Goal: Information Seeking & Learning: Learn about a topic

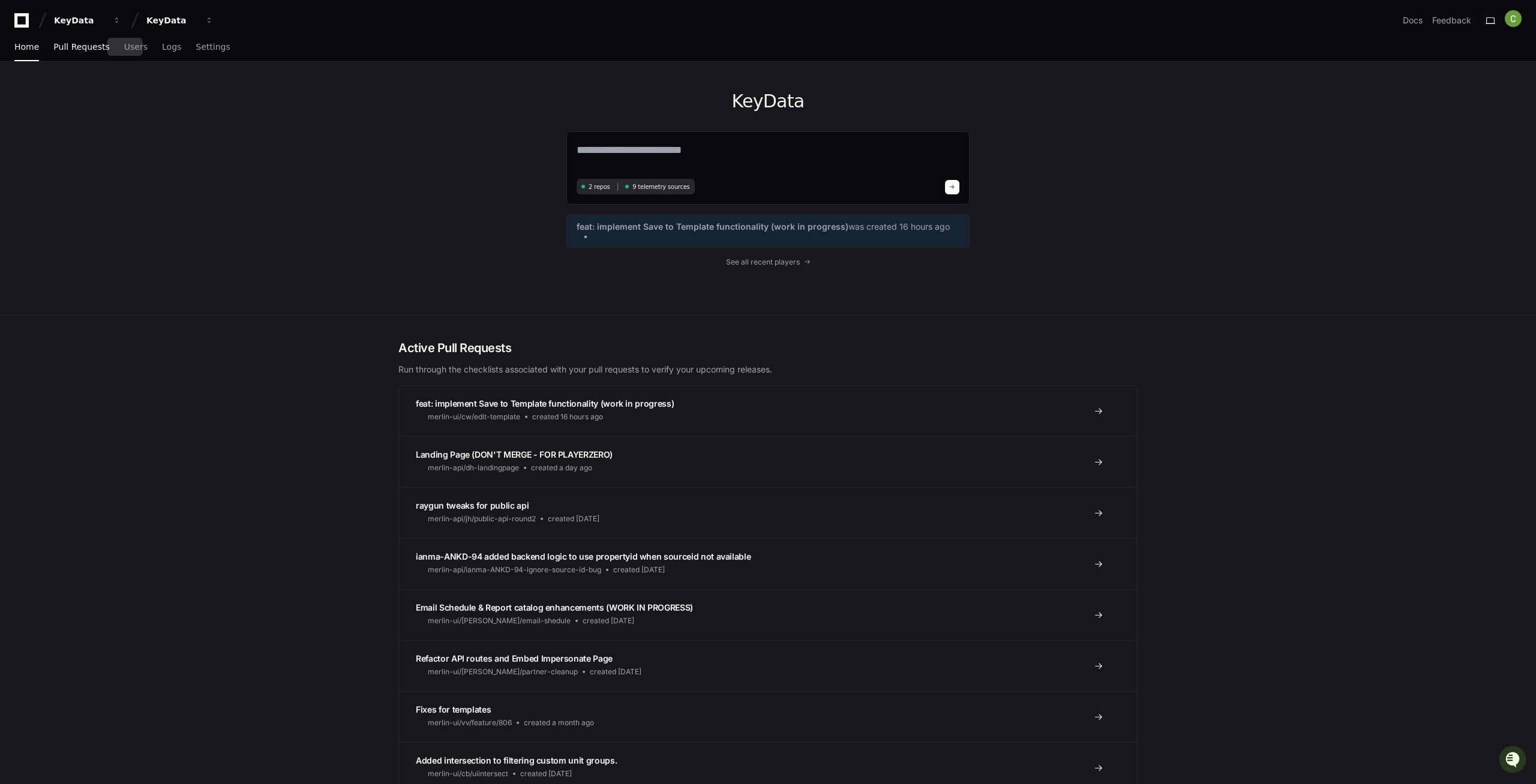
click at [95, 50] on span "Pull Requests" at bounding box center [81, 47] width 56 height 7
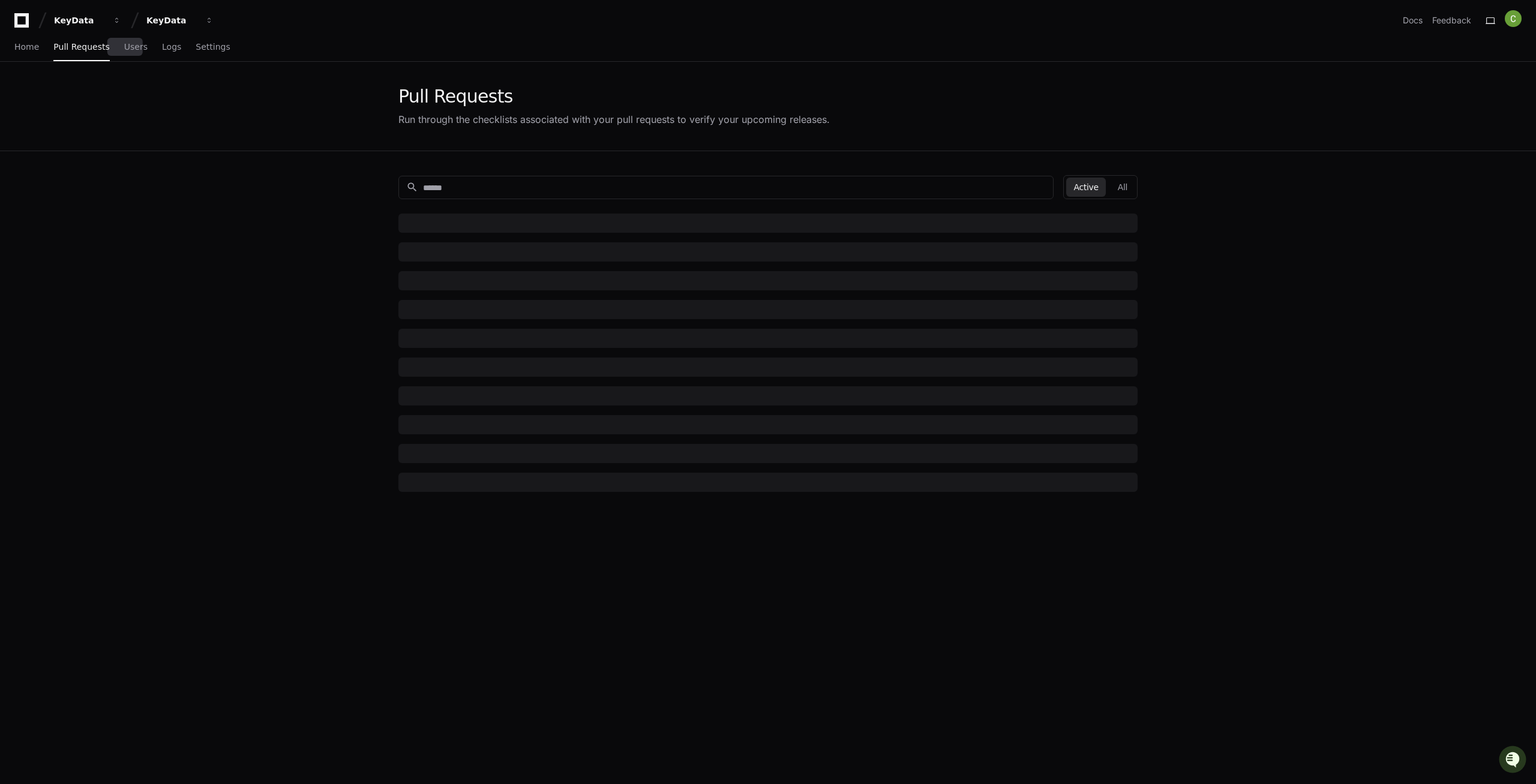
click at [124, 50] on span "Users" at bounding box center [135, 47] width 23 height 7
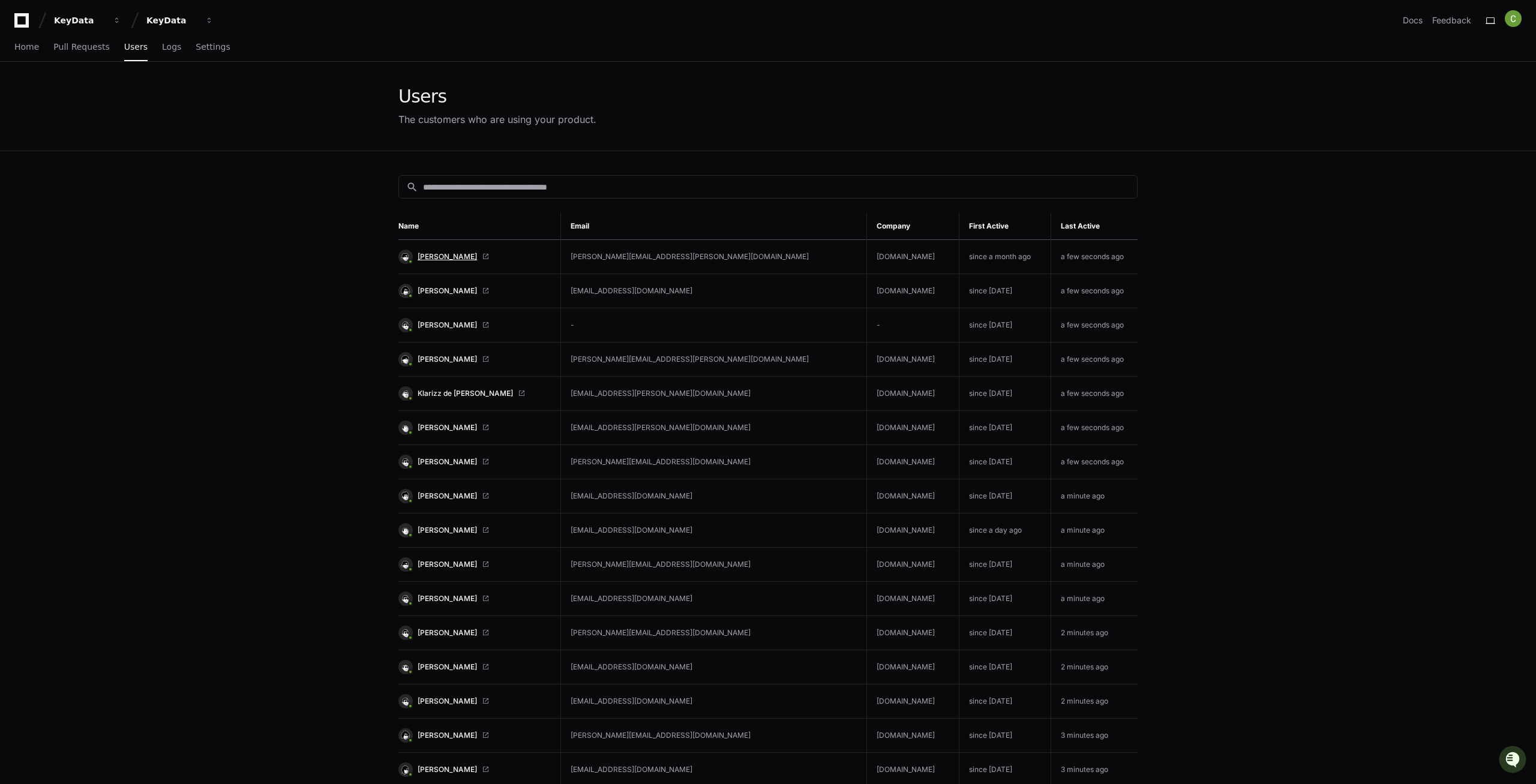
click at [435, 252] on span "[PERSON_NAME]" at bounding box center [447, 257] width 60 height 9
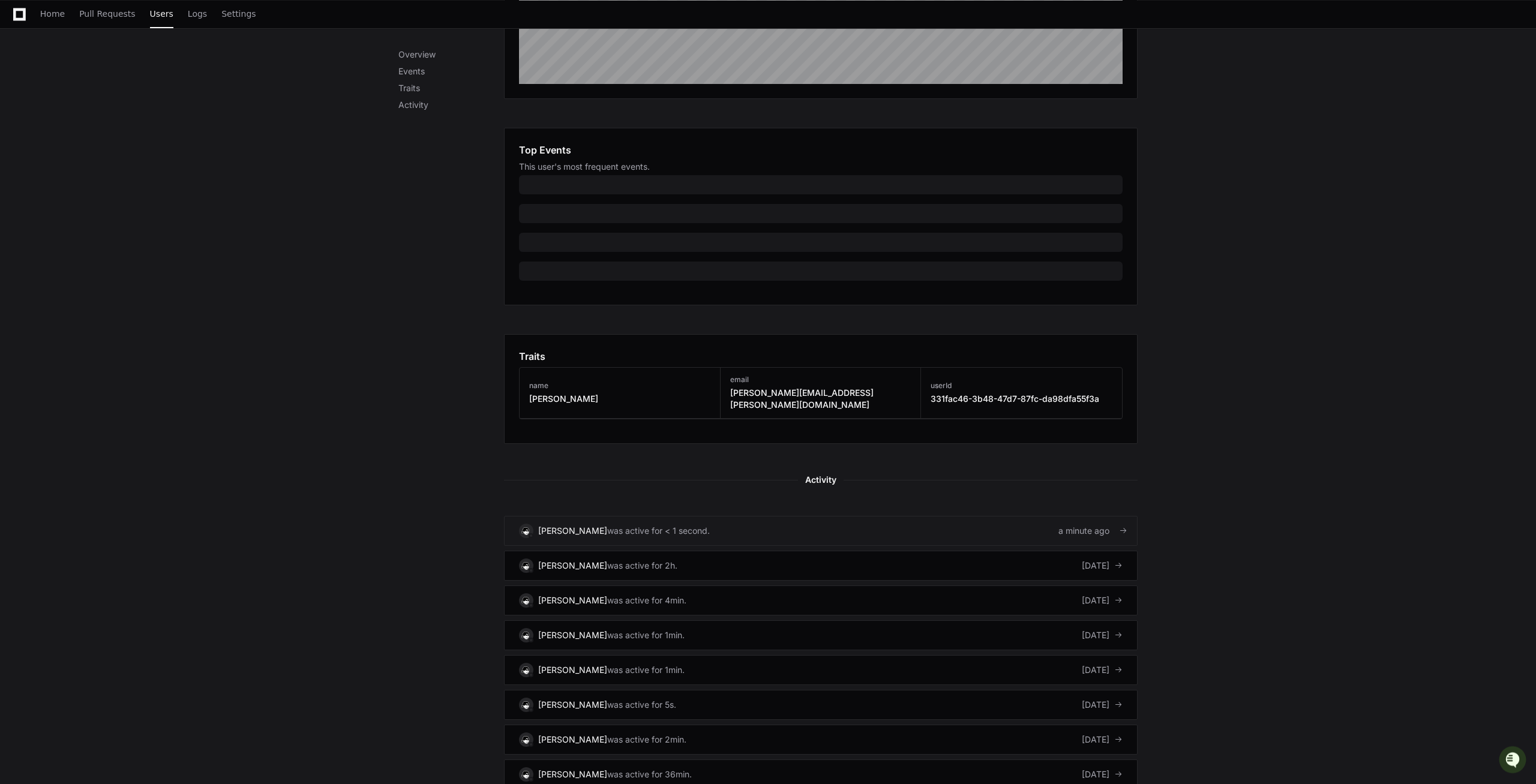
scroll to position [367, 0]
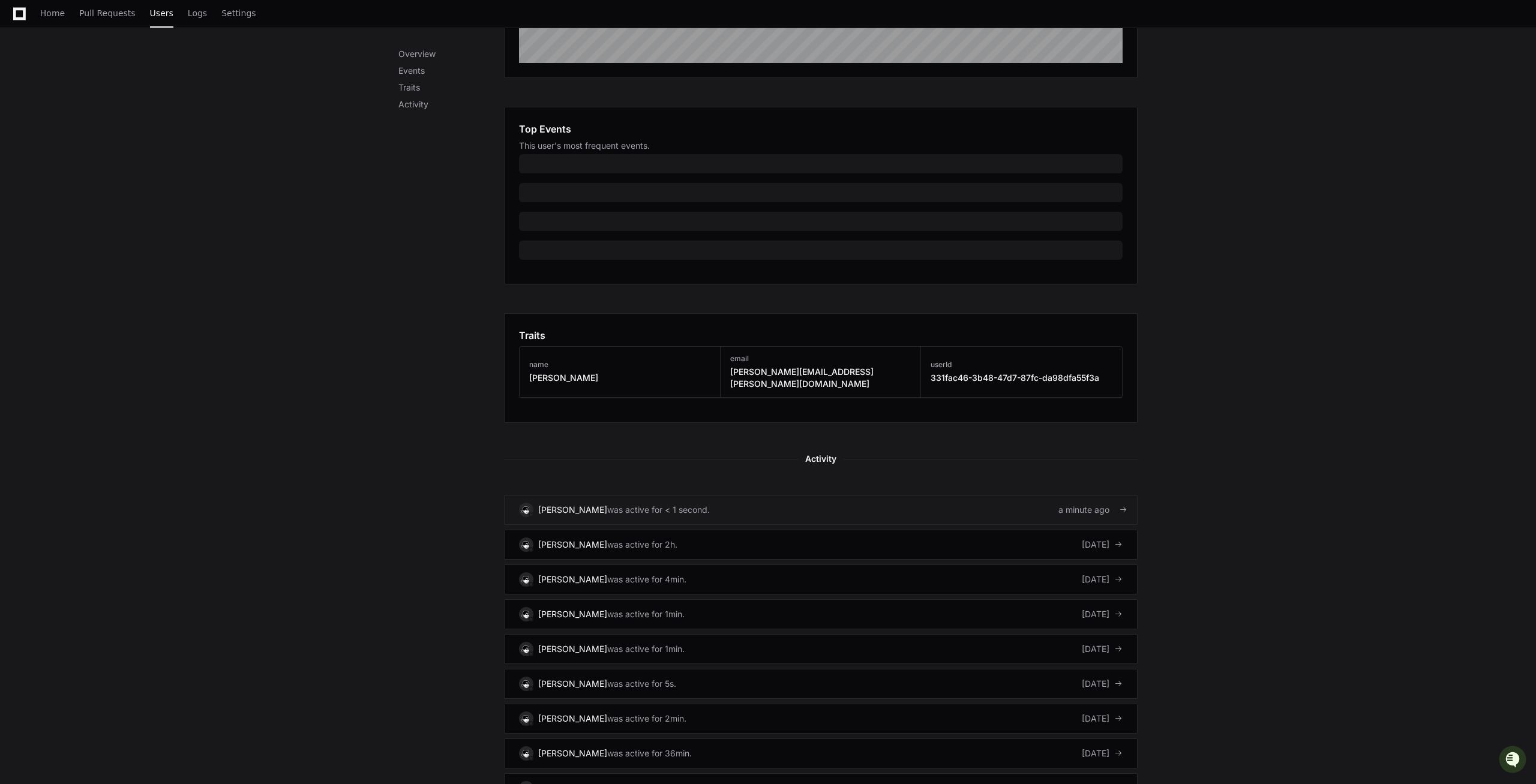
click at [607, 504] on div "was active for < 1 second." at bounding box center [658, 510] width 103 height 12
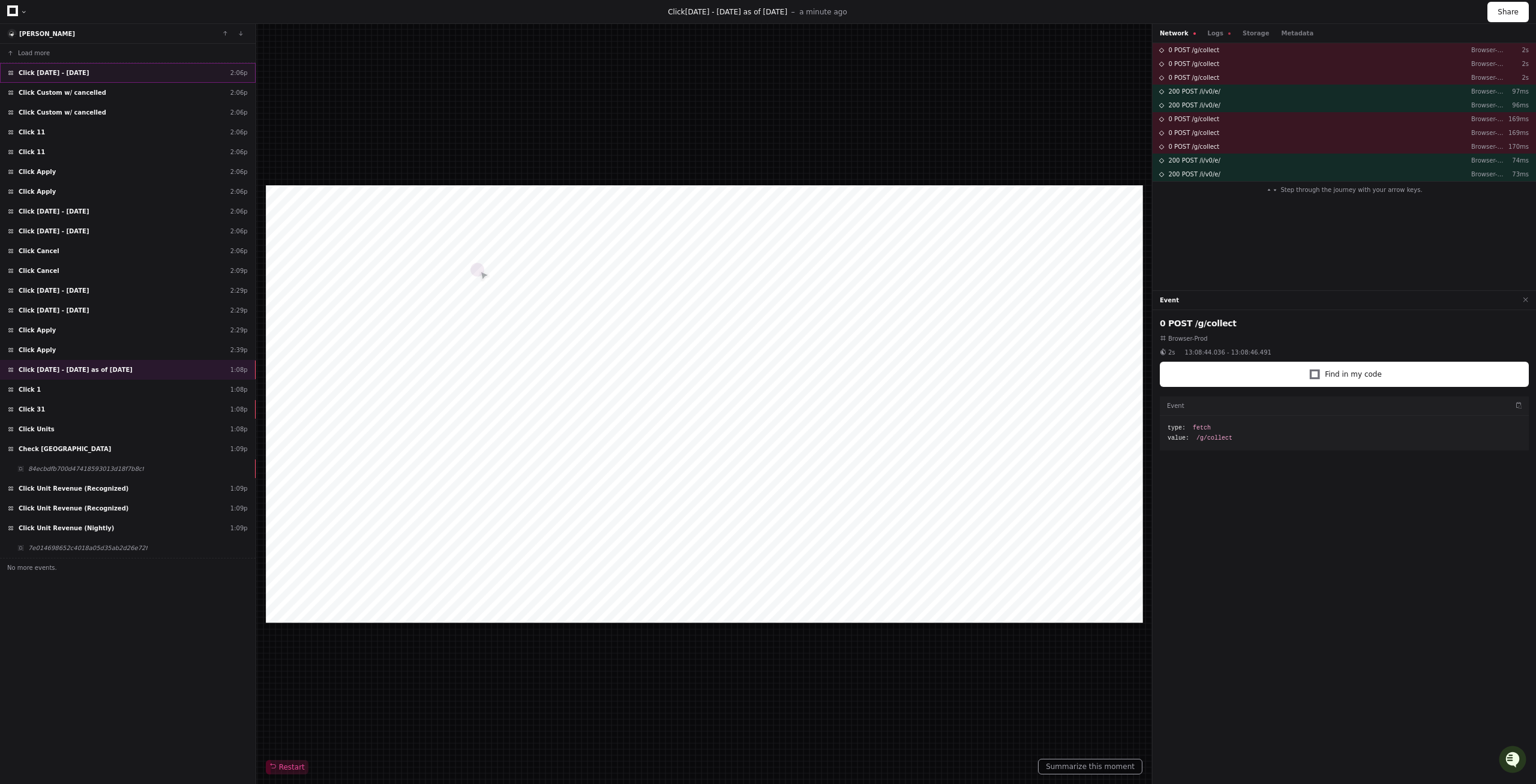
click at [108, 75] on div "Click [DATE] - [DATE] 2:06p" at bounding box center [128, 72] width 256 height 20
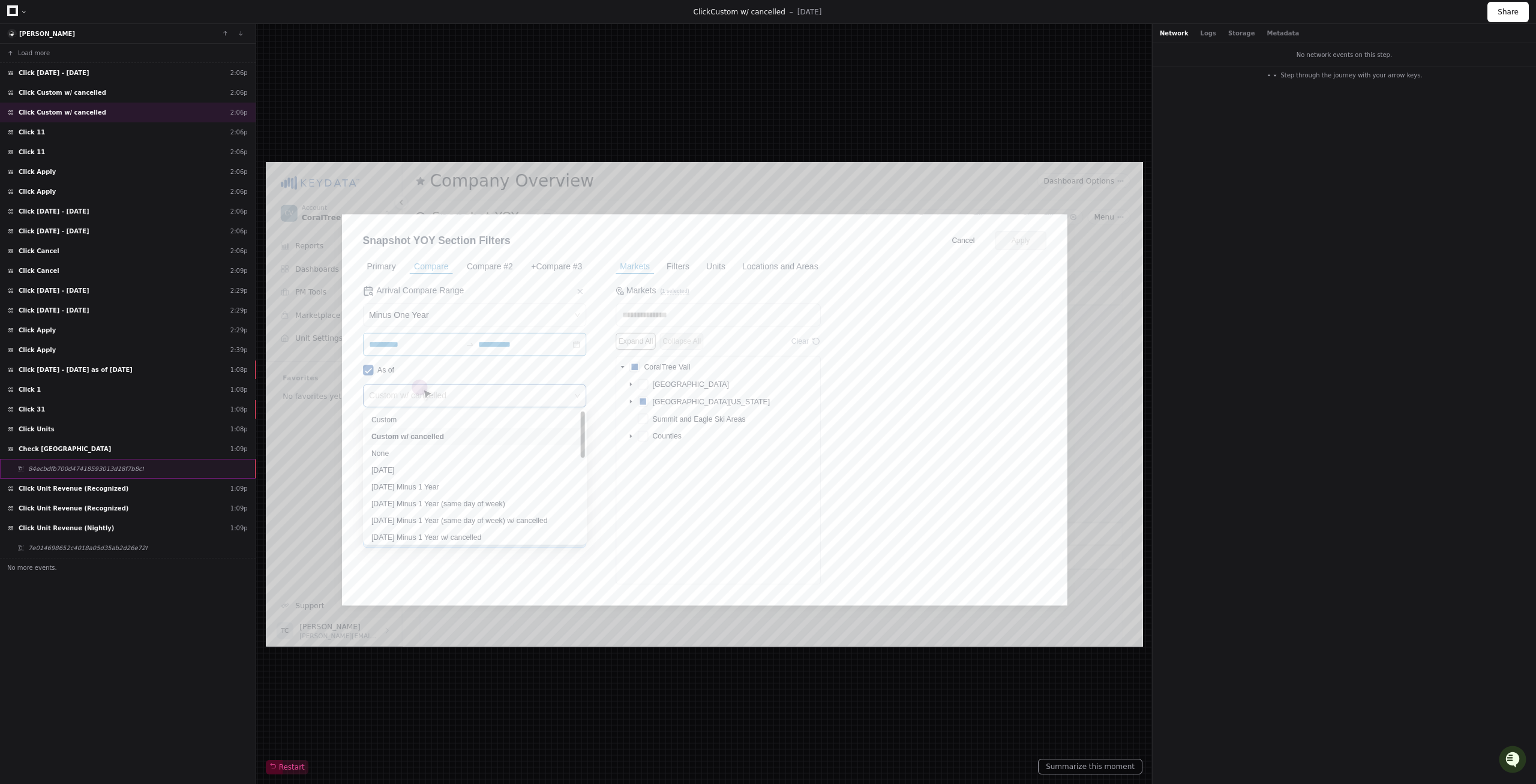
click at [56, 472] on span "84ecbdfb700d47418593013d18f7b8cf" at bounding box center [86, 469] width 116 height 9
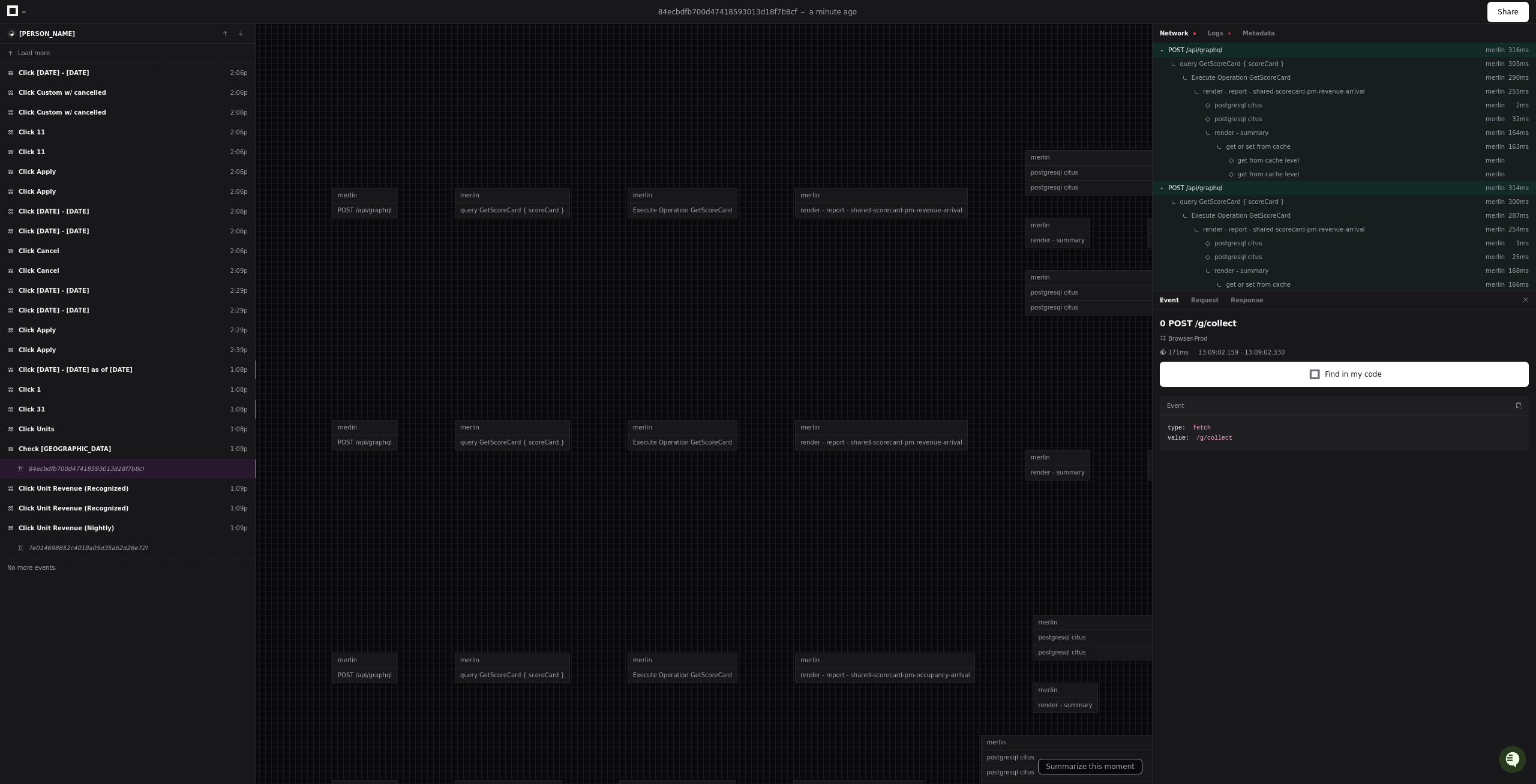
drag, startPoint x: 682, startPoint y: 423, endPoint x: 628, endPoint y: 523, distance: 113.6
click at [628, 523] on div at bounding box center [714, 492] width 1536 height 784
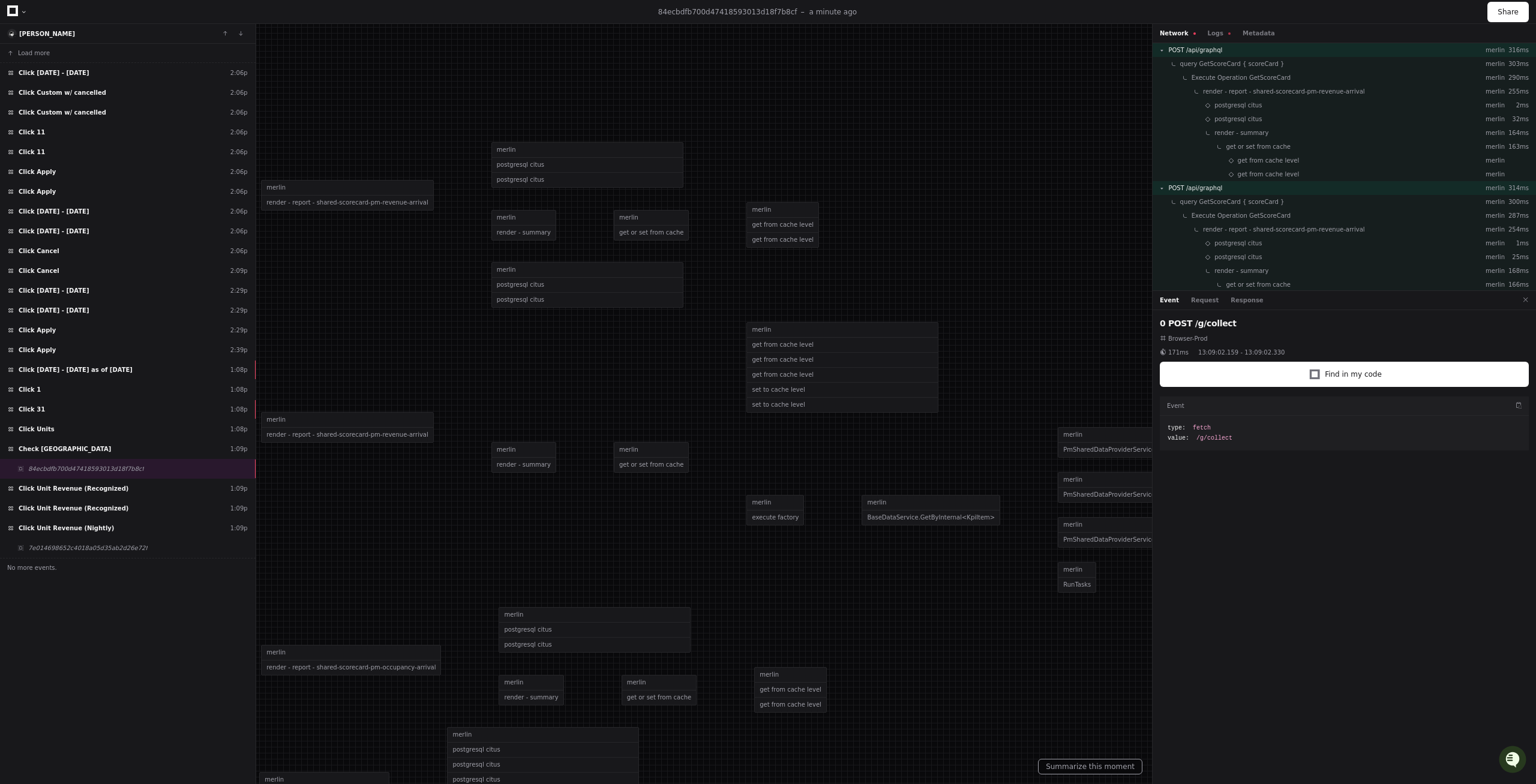
drag, startPoint x: 1054, startPoint y: 412, endPoint x: 402, endPoint y: 382, distance: 652.7
click at [402, 384] on div at bounding box center [180, 483] width 1536 height 784
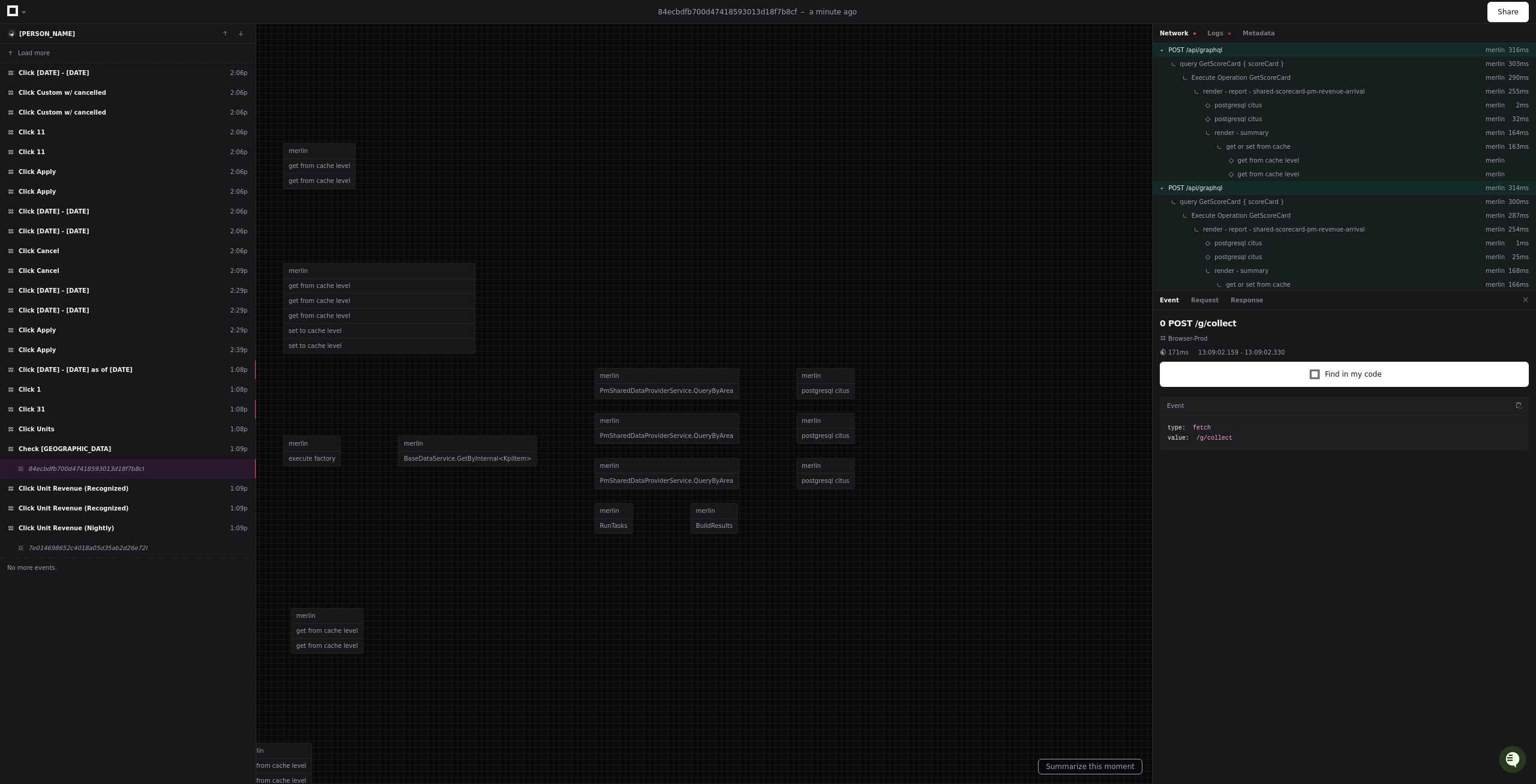
drag, startPoint x: 1121, startPoint y: 620, endPoint x: 785, endPoint y: 589, distance: 337.4
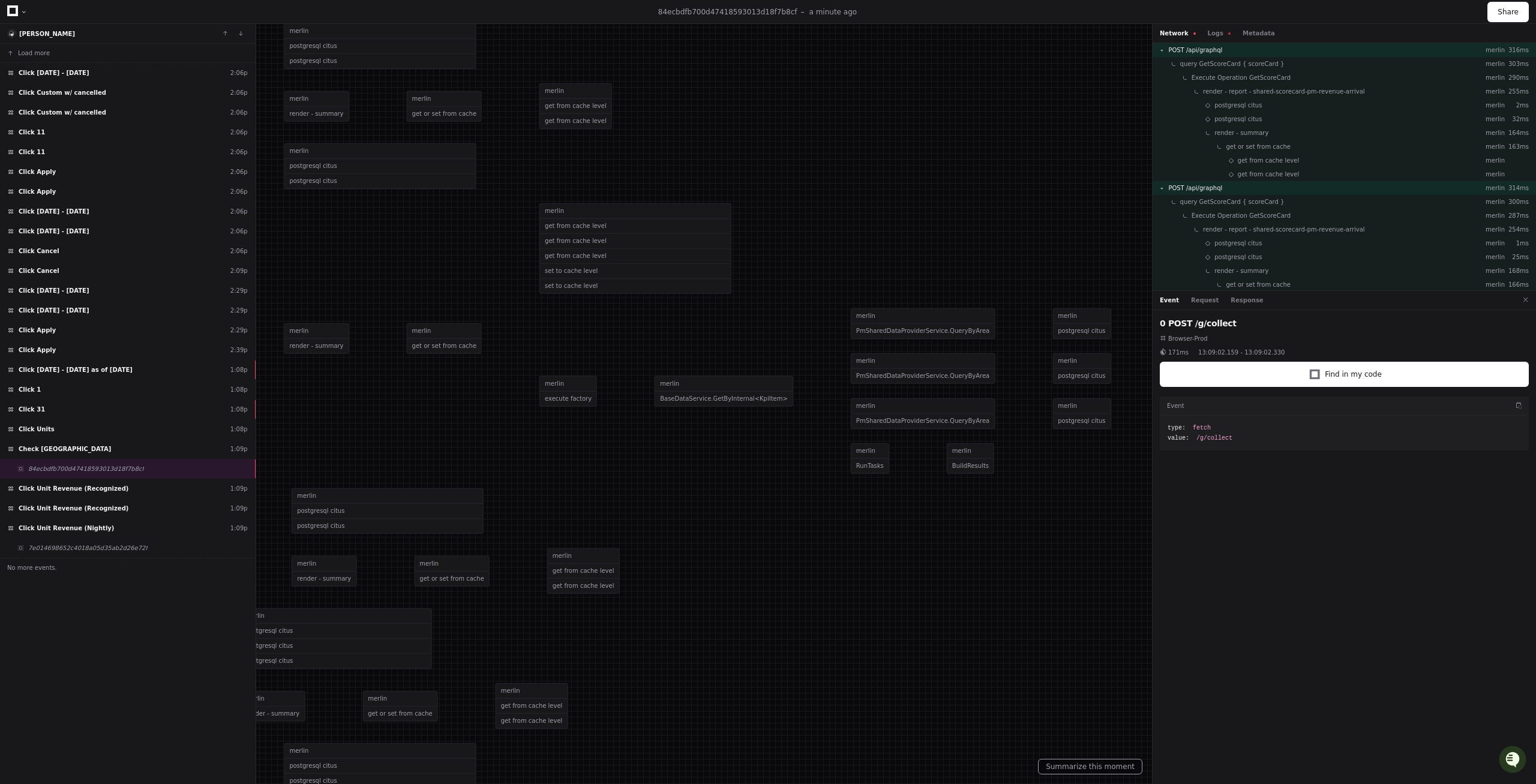
drag, startPoint x: 435, startPoint y: 646, endPoint x: 692, endPoint y: 586, distance: 263.9
click at [1052, 329] on div "postgresql citus" at bounding box center [1080, 330] width 57 height 14
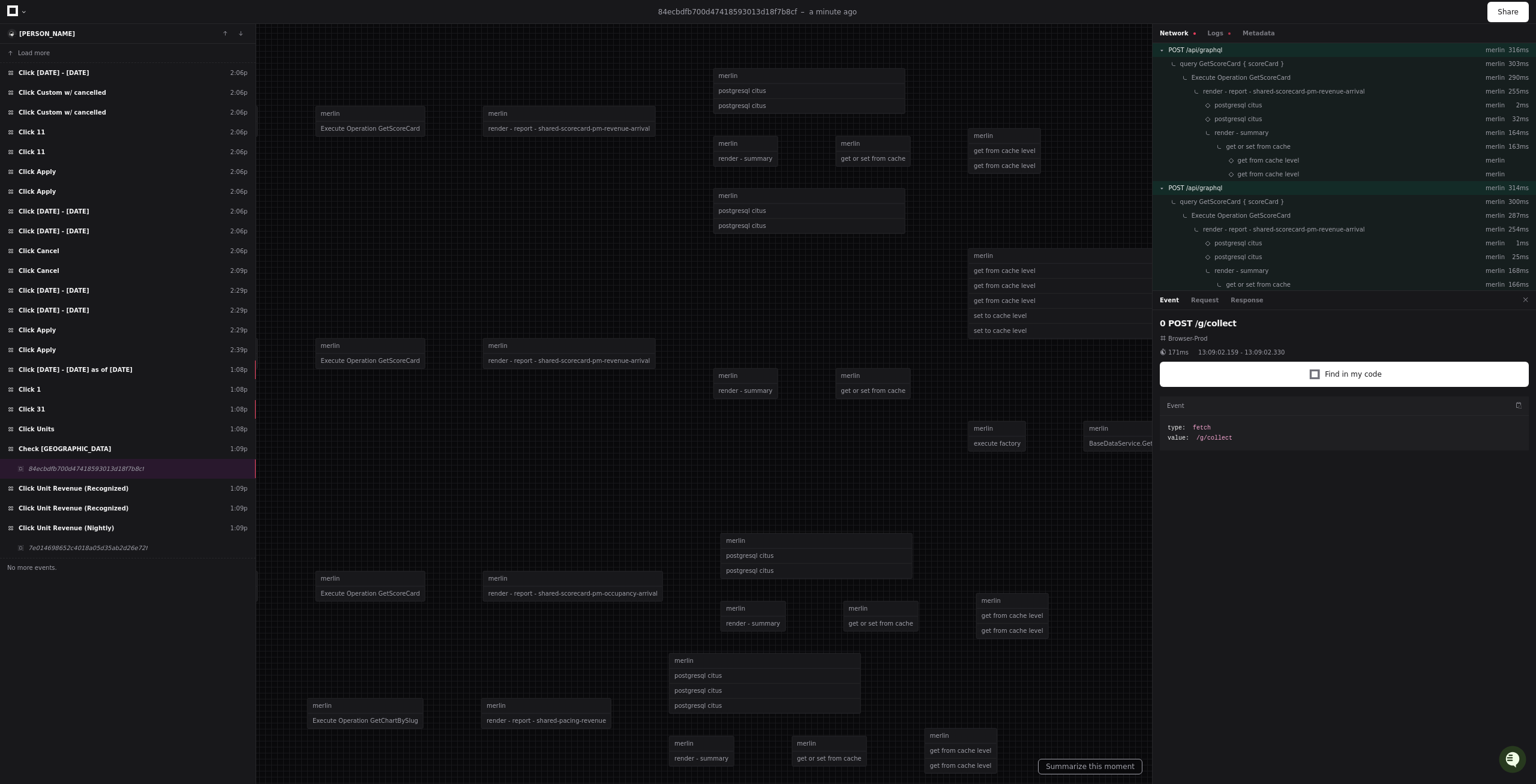
drag, startPoint x: 416, startPoint y: 246, endPoint x: 862, endPoint y: 293, distance: 448.5
click at [862, 293] on div at bounding box center [402, 410] width 1536 height 784
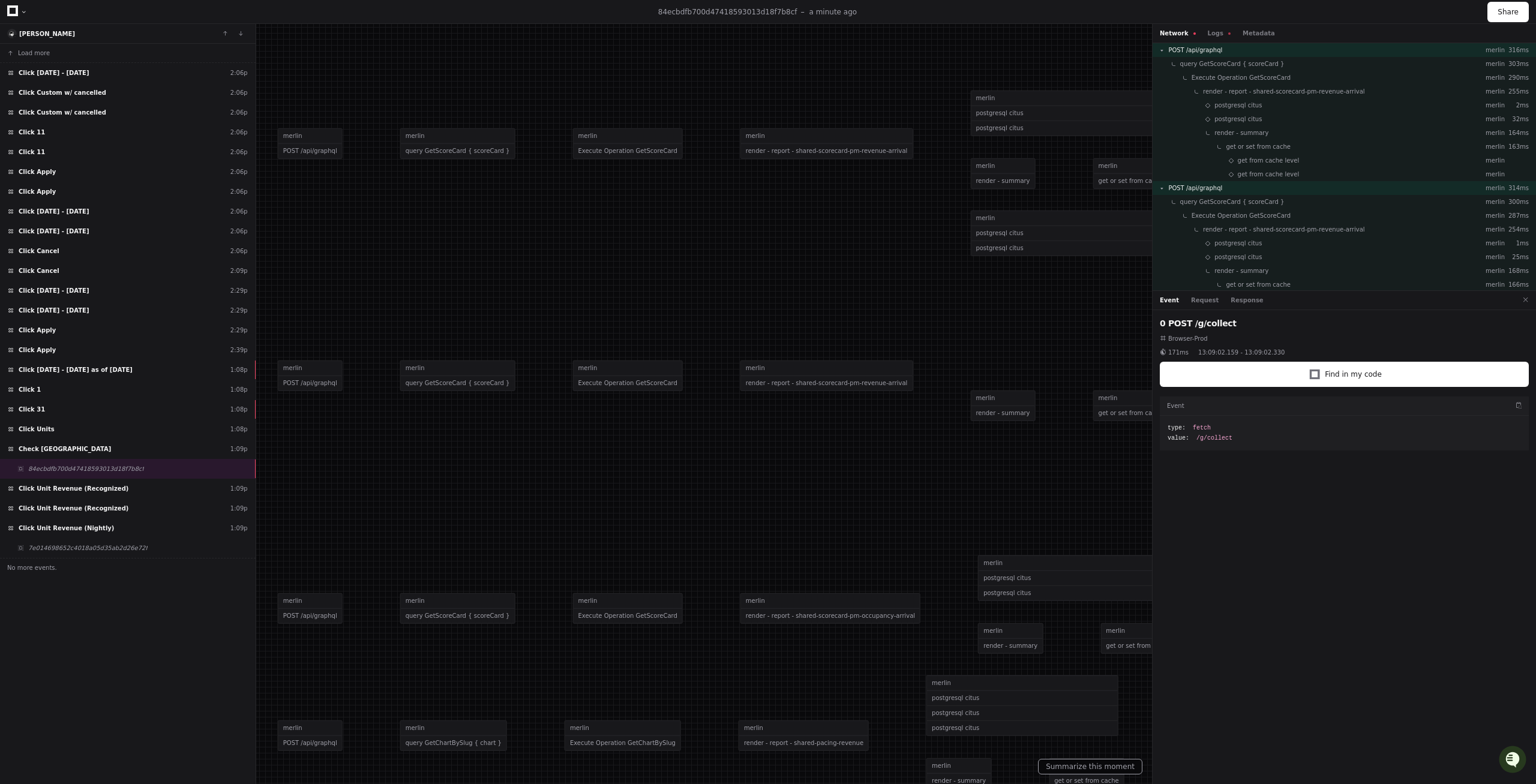
drag, startPoint x: 568, startPoint y: 419, endPoint x: 808, endPoint y: 439, distance: 240.8
click at [808, 439] on div at bounding box center [659, 432] width 1536 height 784
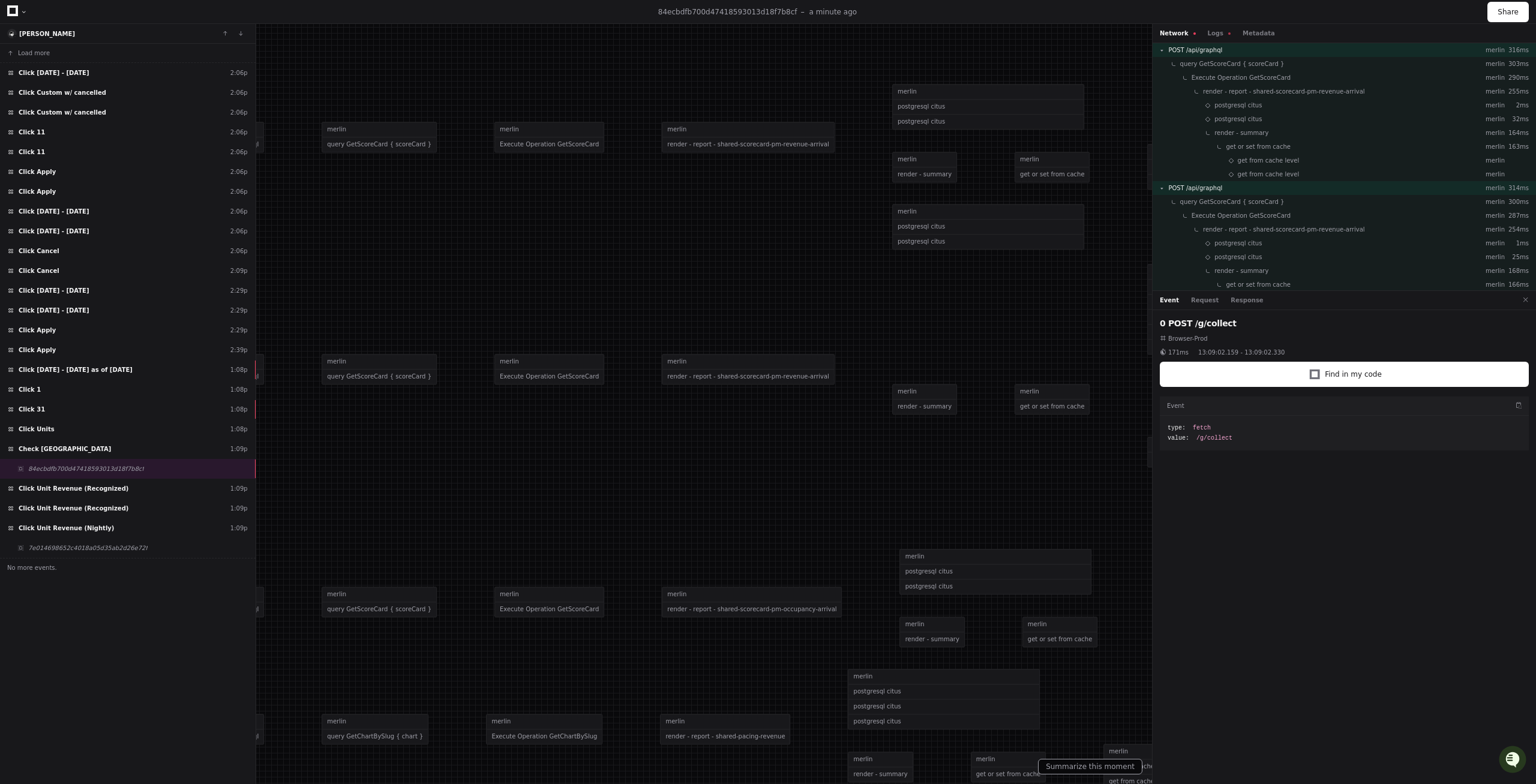
drag, startPoint x: 808, startPoint y: 439, endPoint x: 731, endPoint y: 434, distance: 77.2
click at [731, 434] on div at bounding box center [581, 426] width 1536 height 784
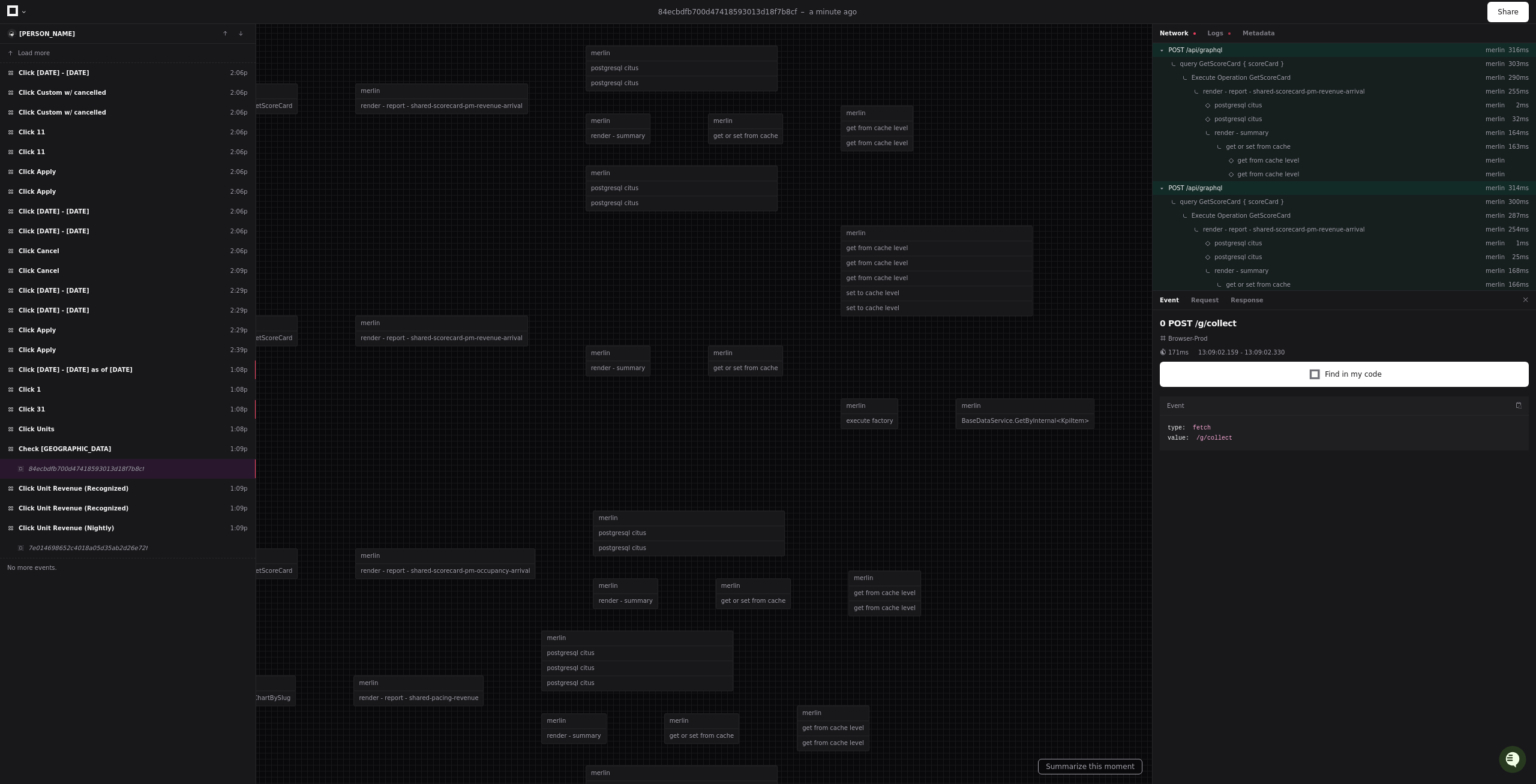
drag, startPoint x: 800, startPoint y: 522, endPoint x: 469, endPoint y: 490, distance: 332.5
click at [469, 490] on div at bounding box center [275, 387] width 1536 height 784
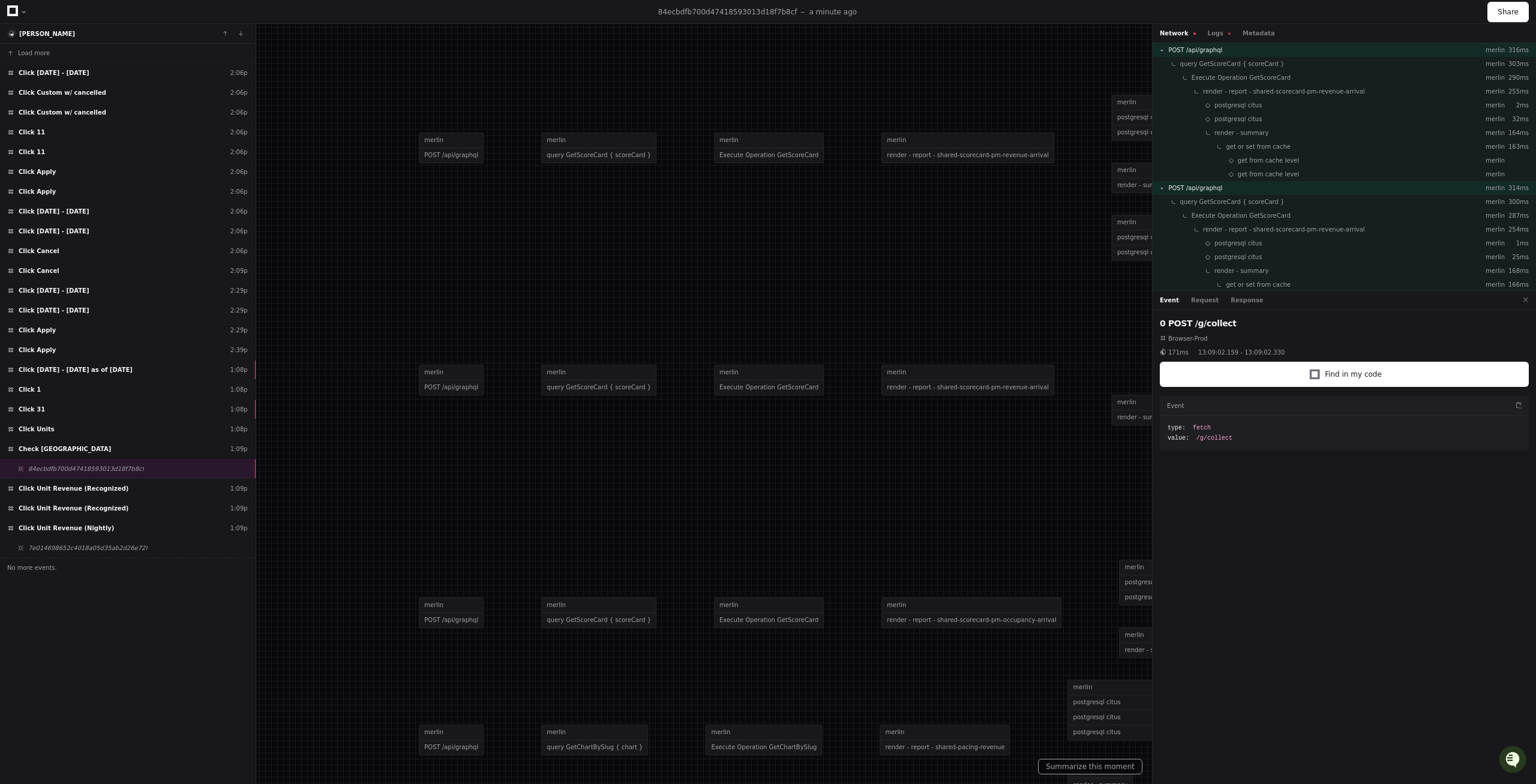
drag, startPoint x: 475, startPoint y: 489, endPoint x: 1063, endPoint y: 533, distance: 589.6
click at [1063, 533] on div at bounding box center [800, 437] width 1536 height 784
click at [138, 448] on div "Check [GEOGRAPHIC_DATA] 1:09p" at bounding box center [128, 448] width 256 height 20
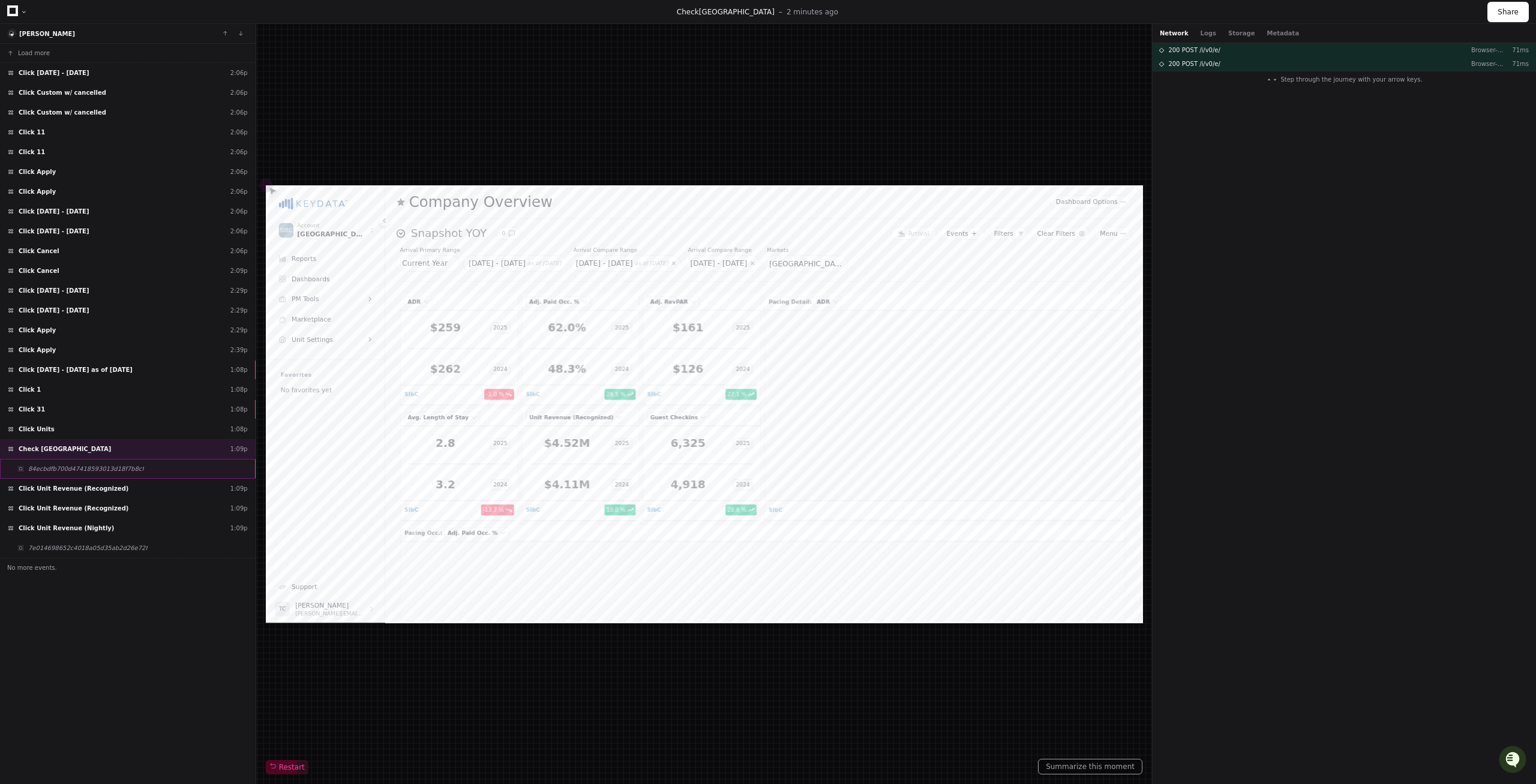
click at [144, 468] on div "84ecbdfb700d47418593013d18f7b8cf" at bounding box center [128, 468] width 256 height 20
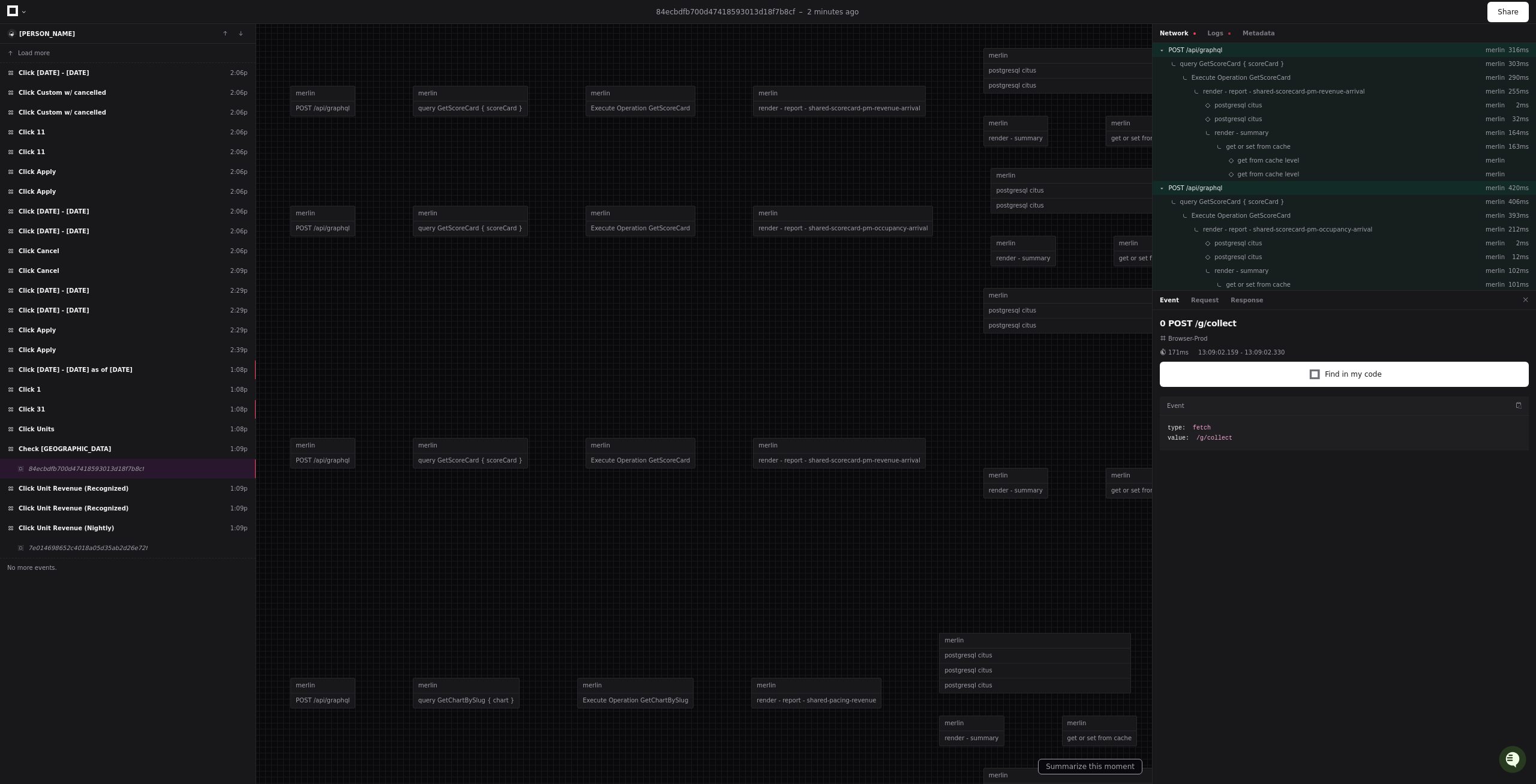
drag, startPoint x: 923, startPoint y: 332, endPoint x: 739, endPoint y: 326, distance: 184.1
click at [739, 326] on div at bounding box center [672, 389] width 1536 height 784
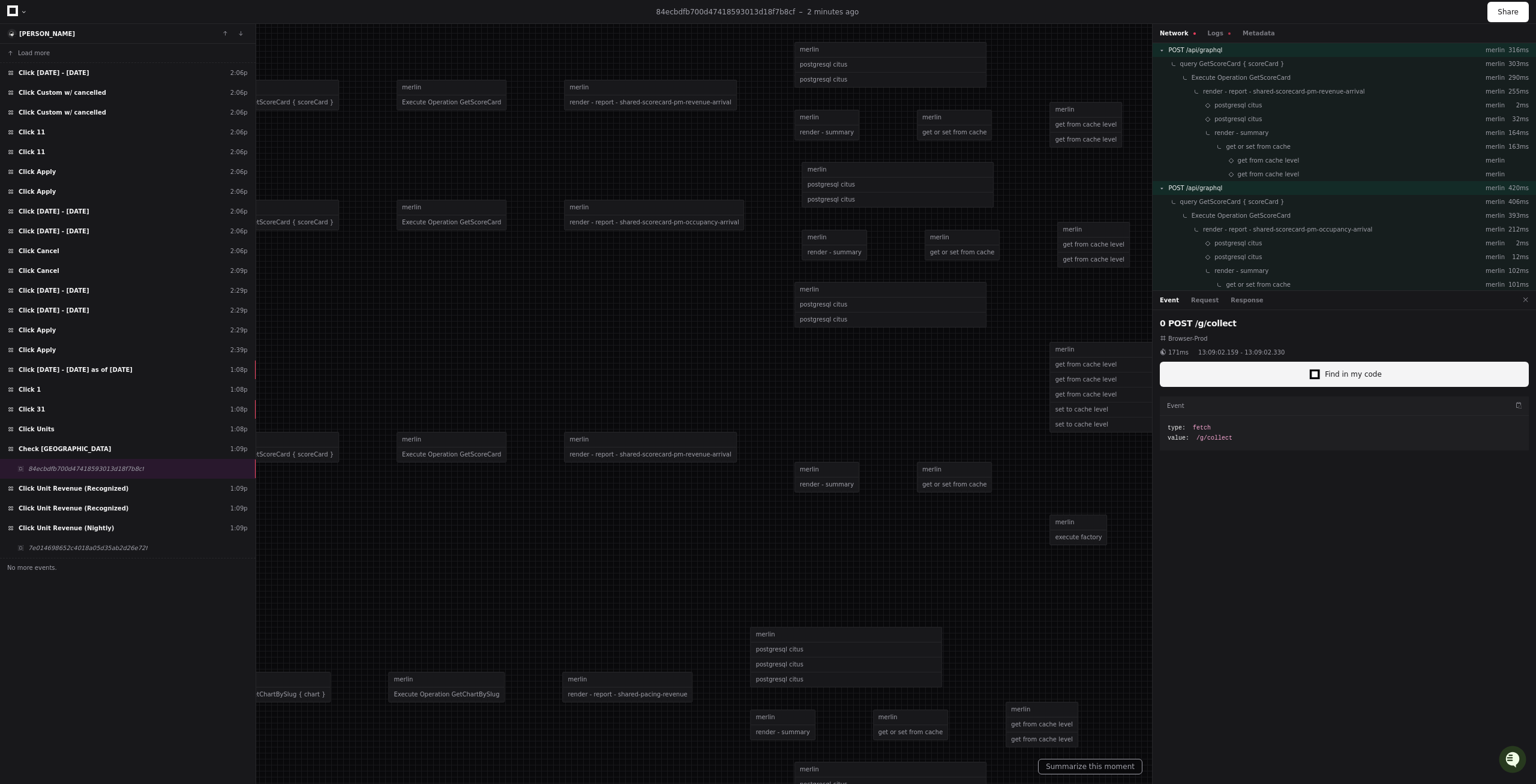
click at [1359, 375] on span "Find in my code" at bounding box center [1352, 374] width 57 height 9
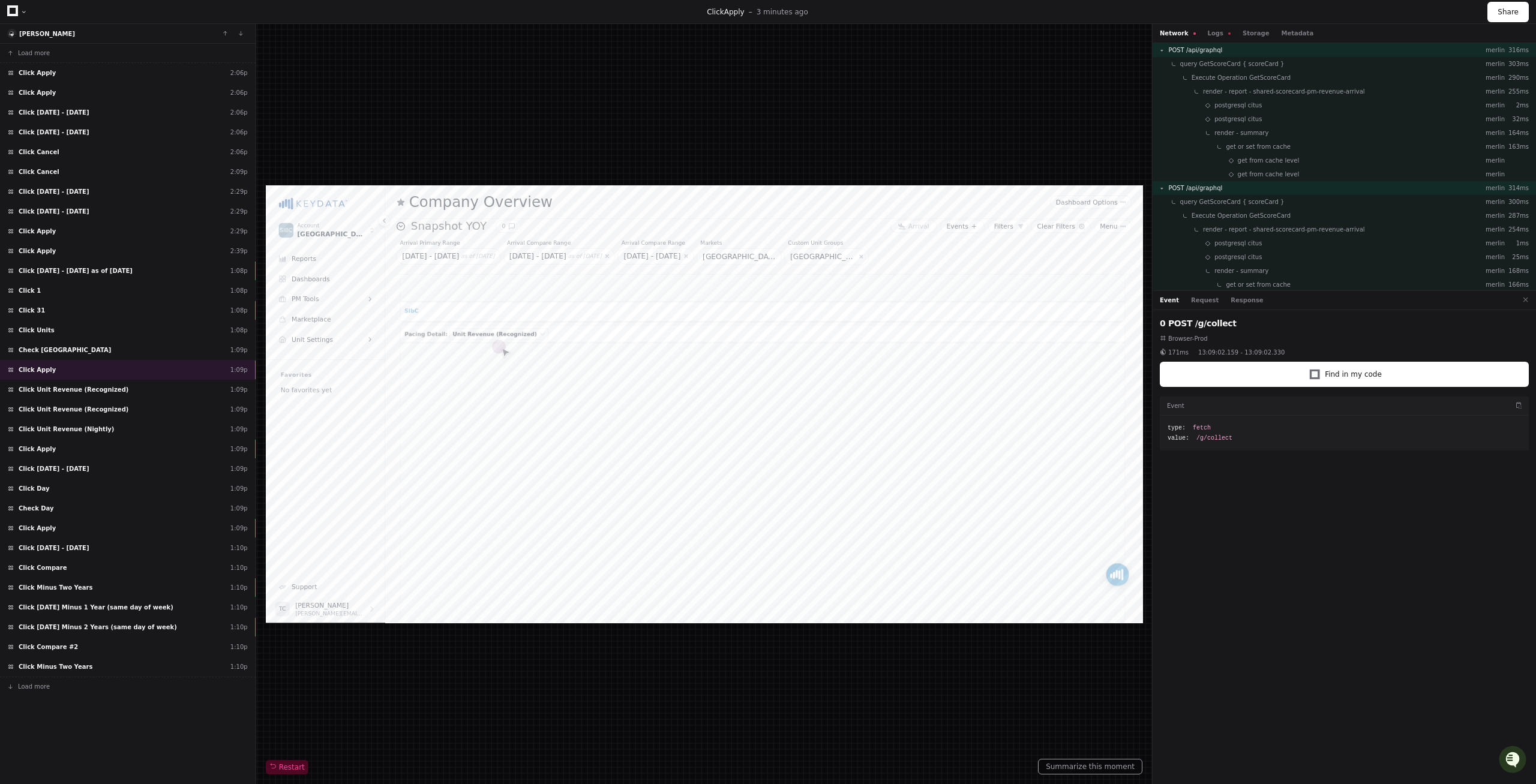
scroll to position [1166, 0]
